Goal: Find specific page/section: Find specific page/section

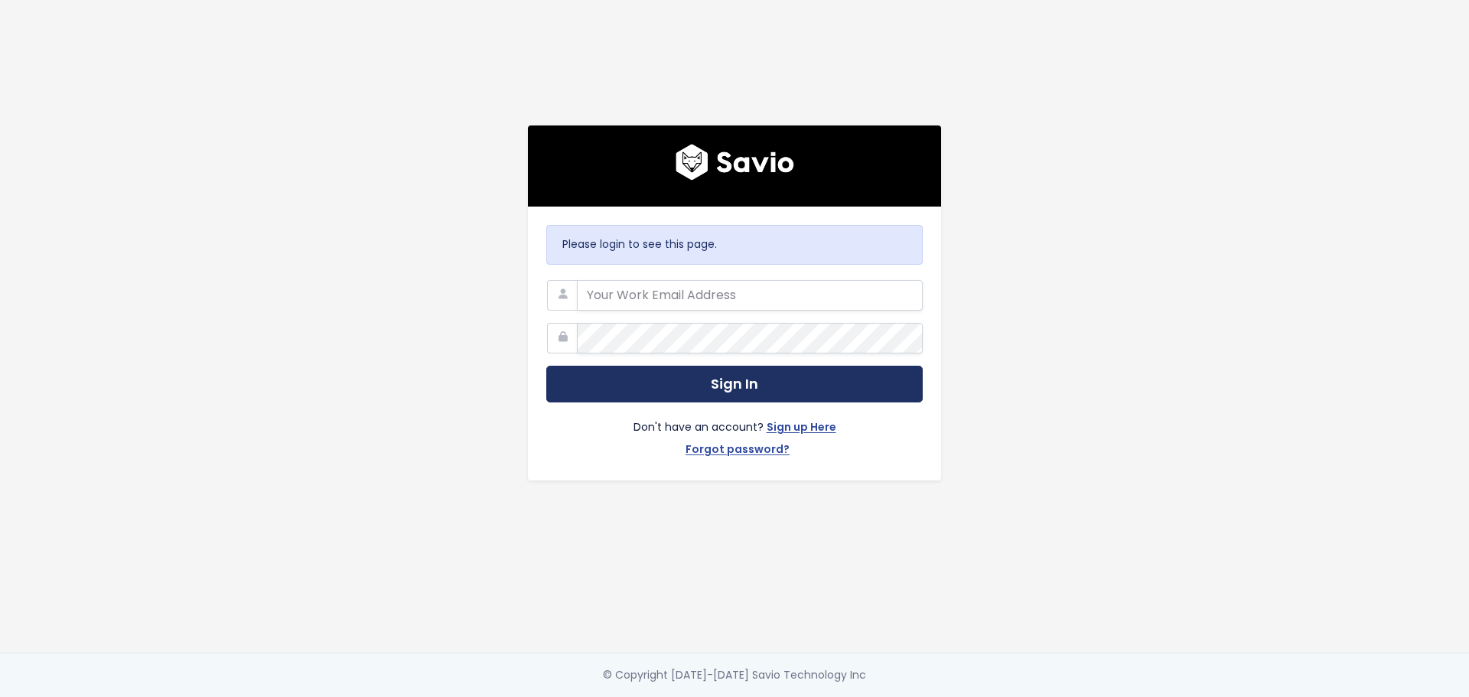
type input "[EMAIL_ADDRESS][DOMAIN_NAME]"
click at [754, 370] on button "Sign In" at bounding box center [734, 384] width 376 height 37
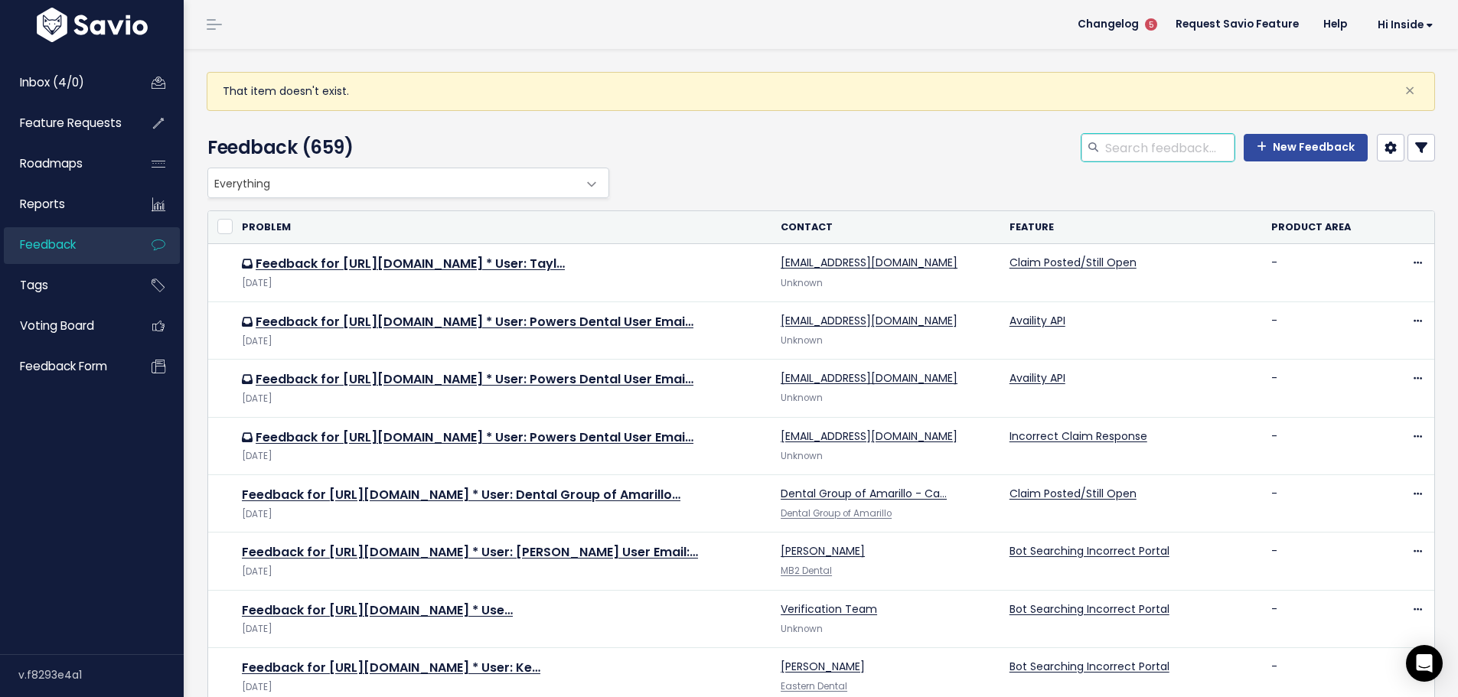
click at [1142, 145] on input "search" at bounding box center [1168, 148] width 131 height 28
click at [1127, 149] on input "search" at bounding box center [1168, 148] width 131 height 28
paste input "47814237 Cl"
type input "47814237"
